Goal: Obtain resource: Download file/media

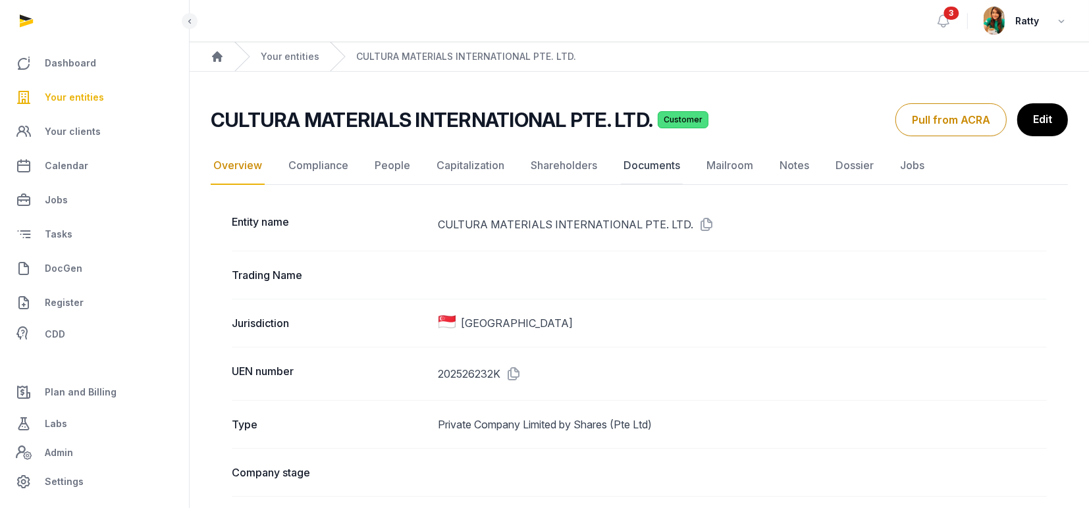
click at [646, 163] on link "Documents" at bounding box center [652, 166] width 62 height 38
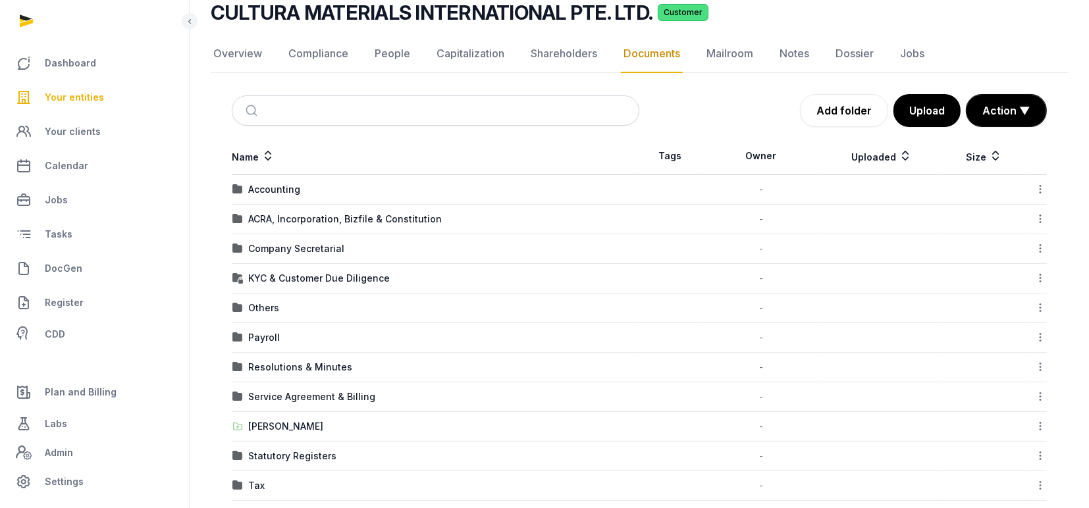
scroll to position [261, 0]
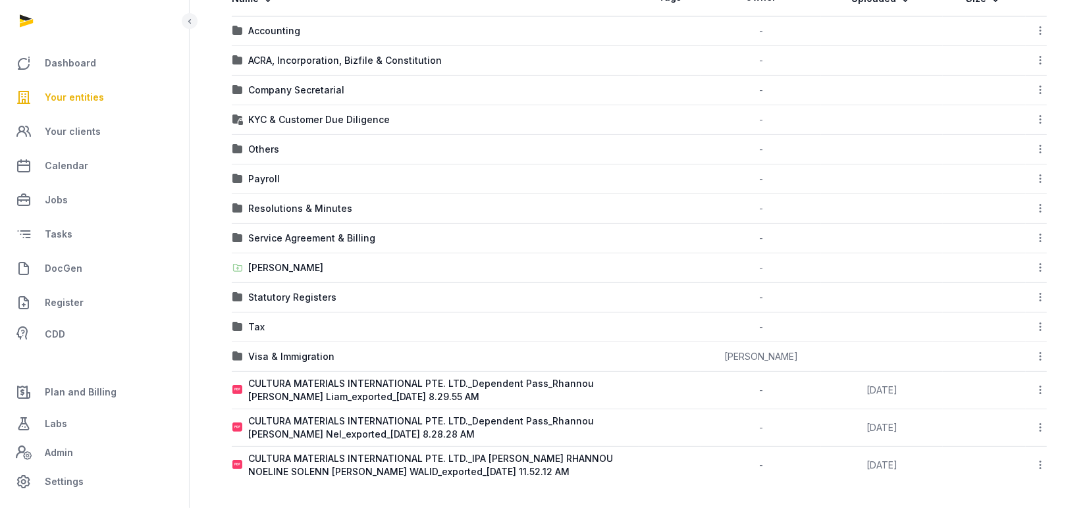
click at [1037, 466] on icon at bounding box center [1040, 465] width 12 height 14
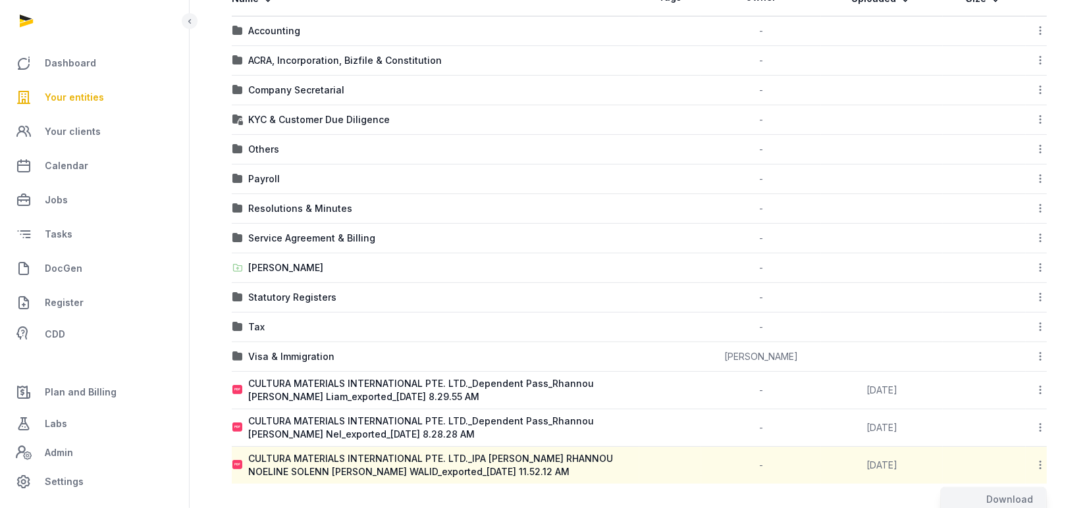
click at [90, 96] on span "Your entities" at bounding box center [74, 98] width 59 height 16
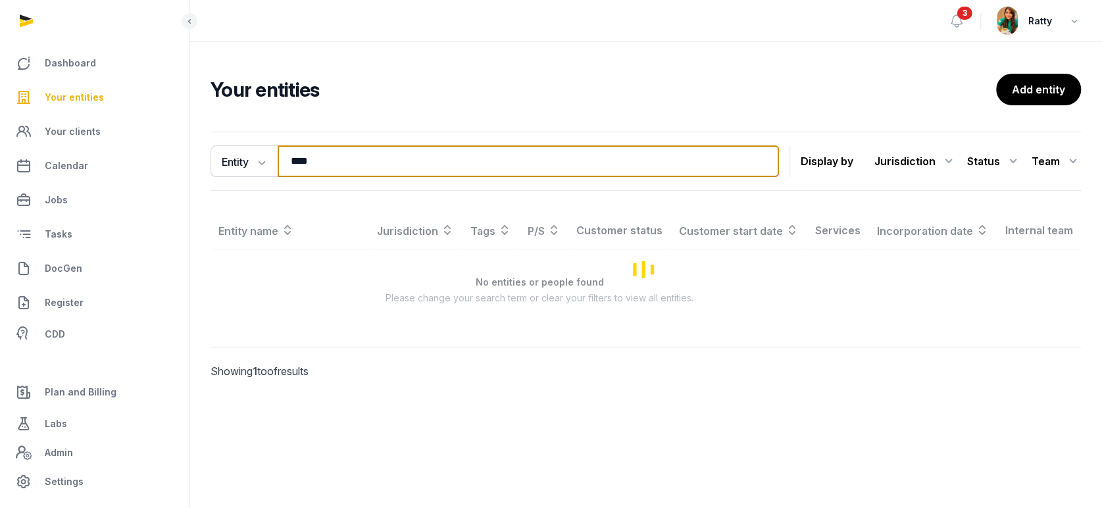
drag, startPoint x: 324, startPoint y: 161, endPoint x: 185, endPoint y: 161, distance: 139.5
click at [185, 161] on div "Dashboard Your entities Your clients Calendar Jobs Tasks DocGen Register CDD Pl…" at bounding box center [551, 254] width 1102 height 508
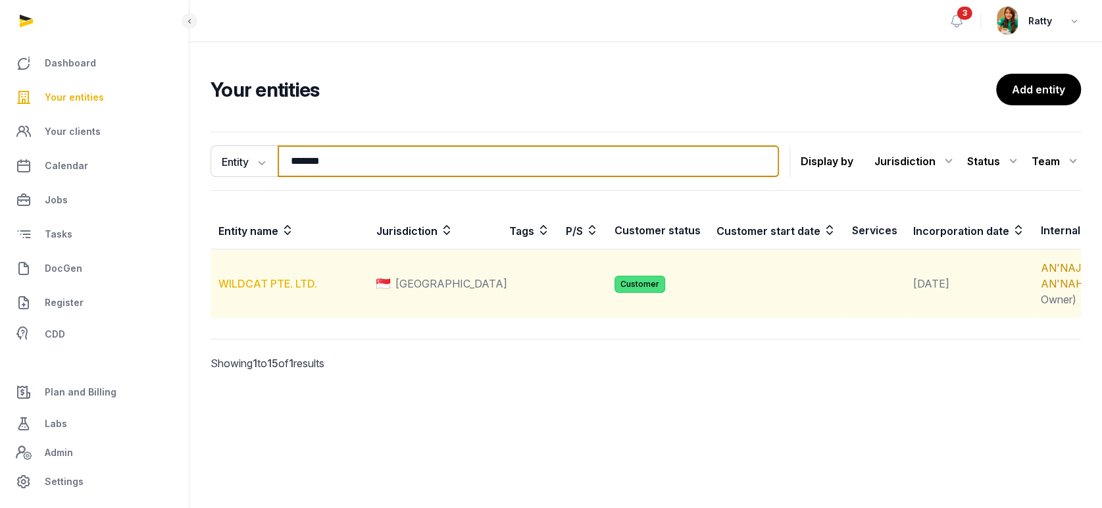
type input "*******"
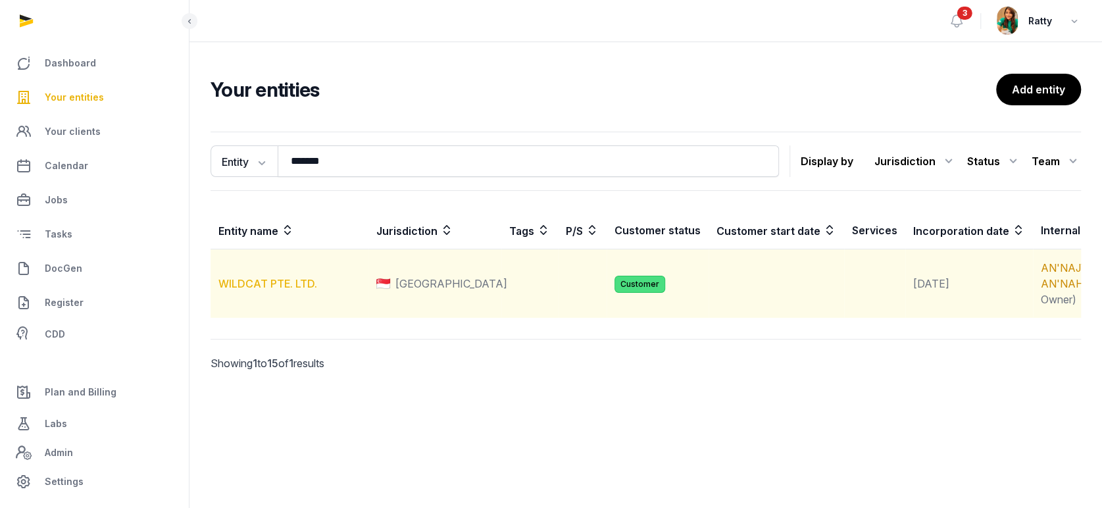
click at [276, 290] on link "WILDCAT PTE. LTD." at bounding box center [268, 283] width 99 height 13
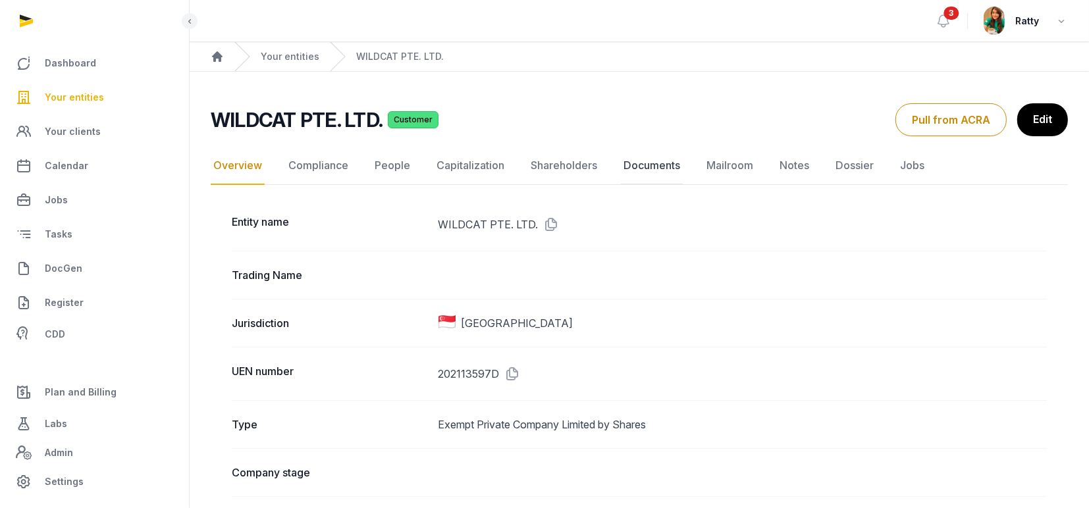
click at [644, 165] on link "Documents" at bounding box center [652, 166] width 62 height 38
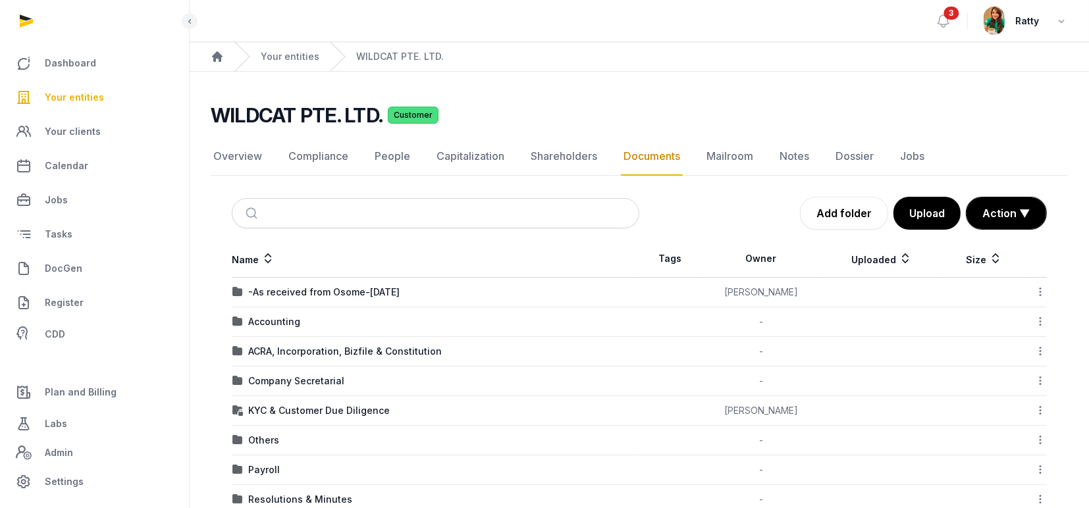
scroll to position [88, 0]
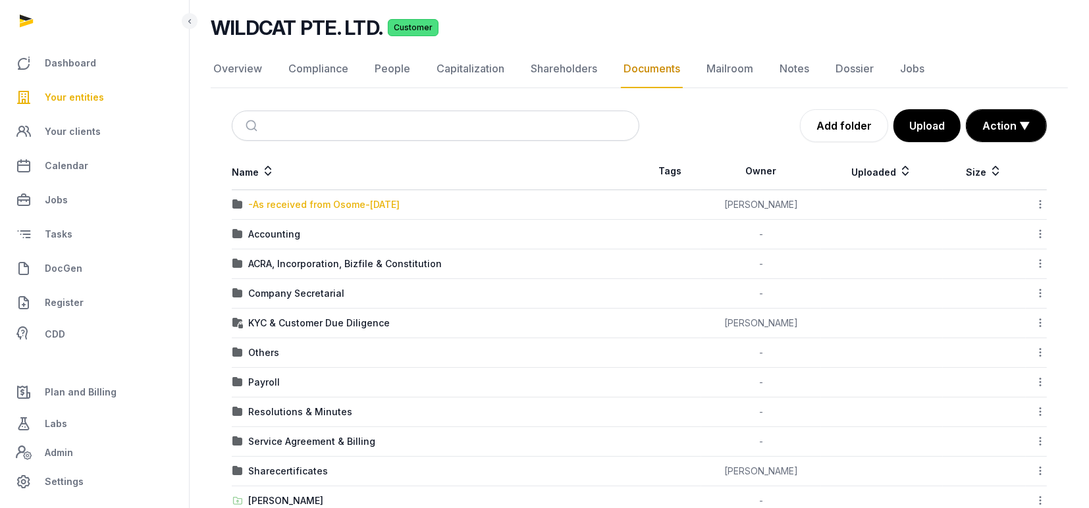
click at [312, 207] on div "-As received from Osome-[DATE]" at bounding box center [323, 204] width 151 height 13
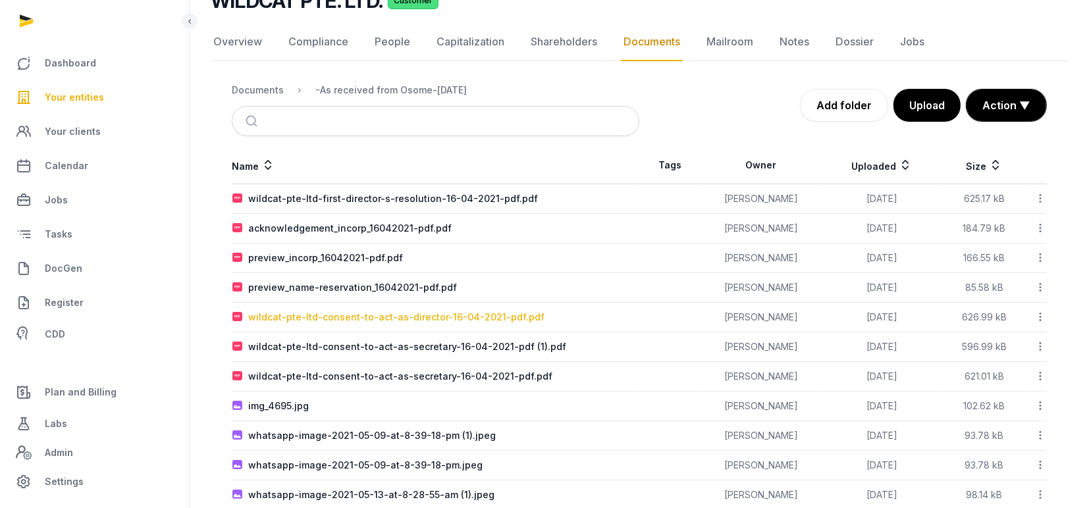
scroll to position [0, 0]
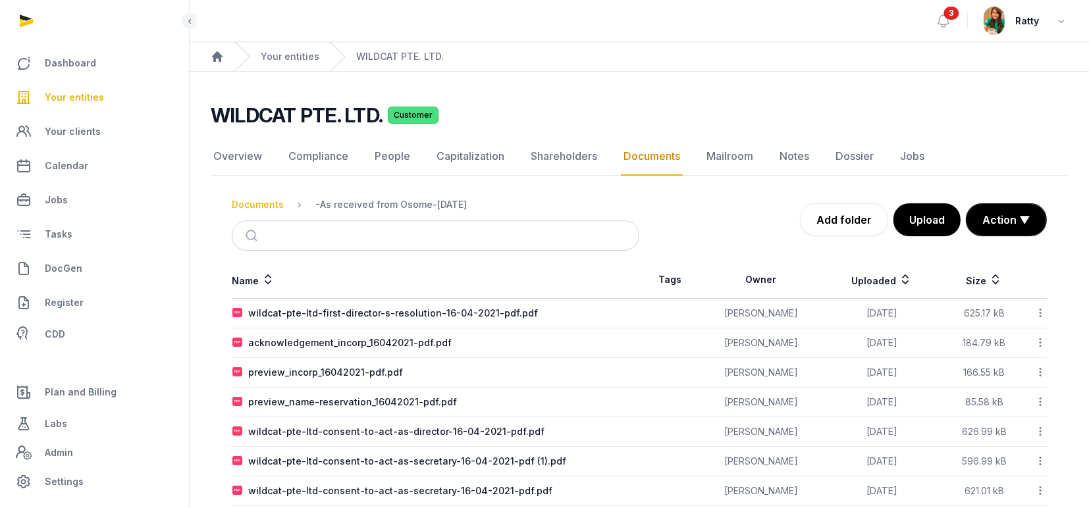
click at [255, 205] on div "Documents" at bounding box center [258, 204] width 52 height 13
